Goal: Information Seeking & Learning: Learn about a topic

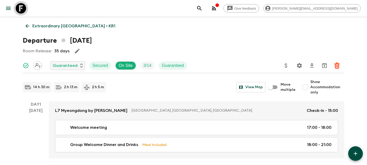
click at [23, 9] on icon at bounding box center [21, 8] width 10 height 10
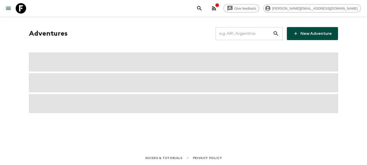
click at [245, 36] on input "text" at bounding box center [243, 33] width 57 height 15
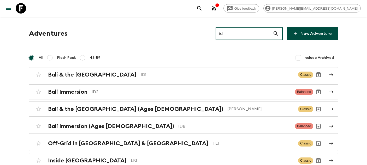
type input "id1"
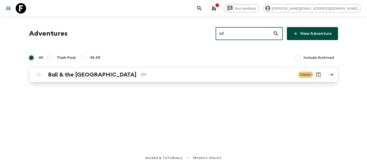
click at [99, 71] on h2 "Bali & the [GEOGRAPHIC_DATA]" at bounding box center [92, 74] width 88 height 7
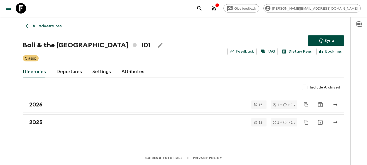
click at [81, 71] on div "Itineraries Departures Settings Attributes" at bounding box center [183, 72] width 321 height 13
click at [72, 71] on link "Departures" at bounding box center [69, 72] width 26 height 13
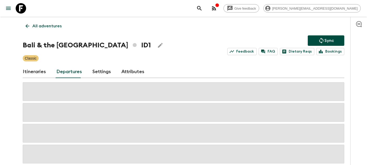
click at [13, 116] on div "Give feedback [PERSON_NAME][EMAIL_ADDRESS][DOMAIN_NAME] All adventures Bali & t…" at bounding box center [183, 106] width 367 height 213
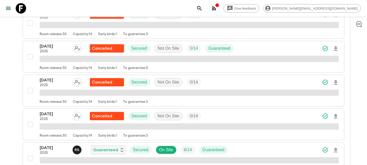
scroll to position [299, 0]
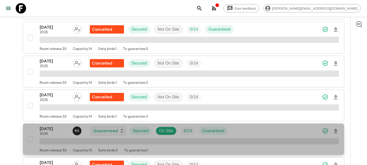
click at [48, 128] on p "[DATE]" at bounding box center [54, 129] width 29 height 6
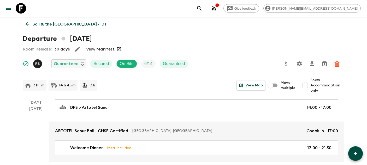
scroll to position [45, 0]
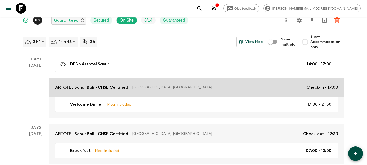
click at [90, 92] on link "ARTOTEL Sanur Bali - CHSE Certified [GEOGRAPHIC_DATA], [GEOGRAPHIC_DATA] Check-…" at bounding box center [196, 87] width 295 height 19
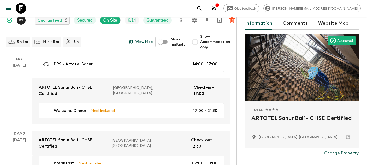
scroll to position [23, 0]
click at [349, 137] on icon at bounding box center [347, 137] width 5 height 5
